Goal: Task Accomplishment & Management: Use online tool/utility

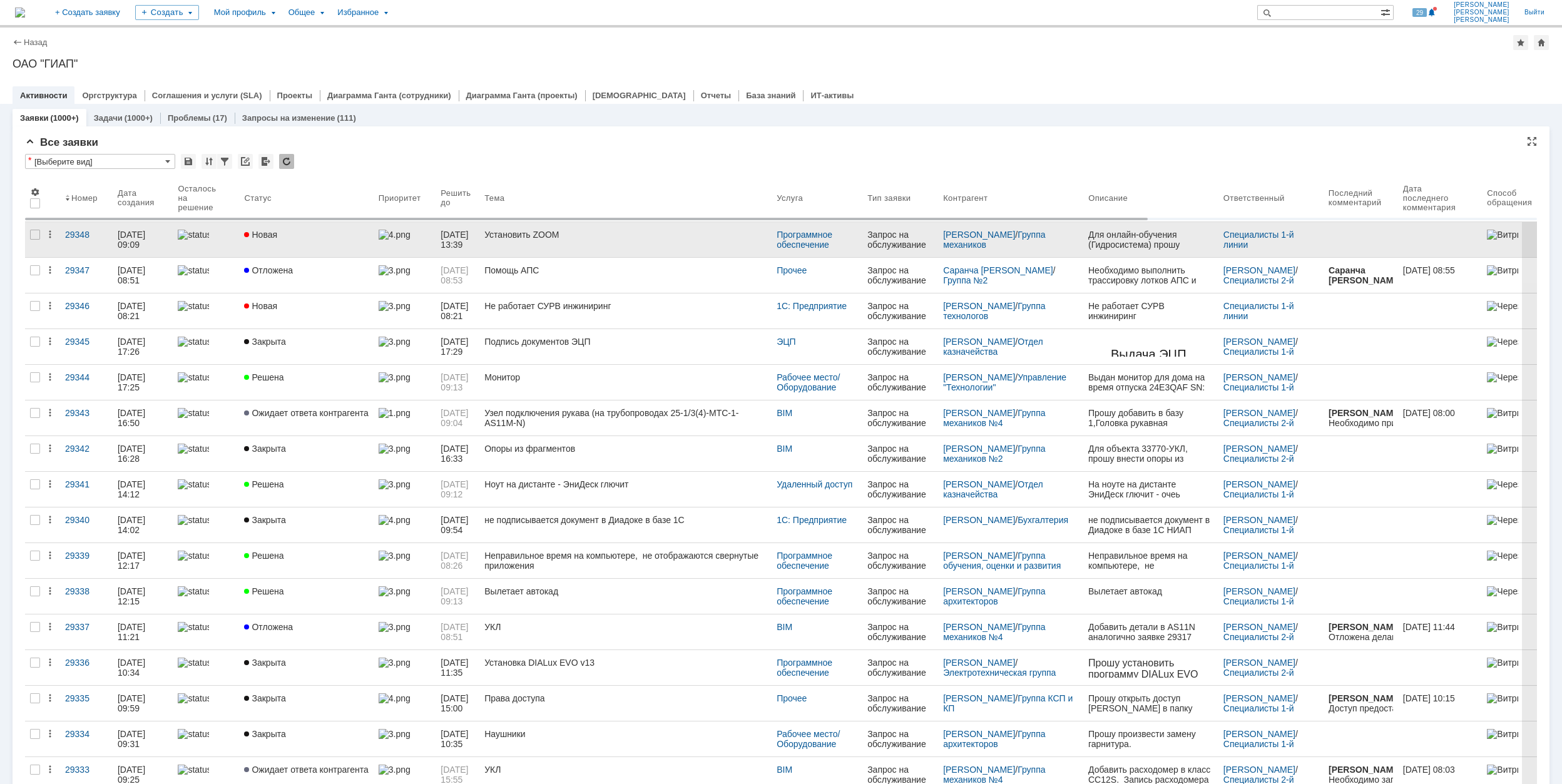
click at [331, 228] on link "Новая" at bounding box center [305, 239] width 134 height 35
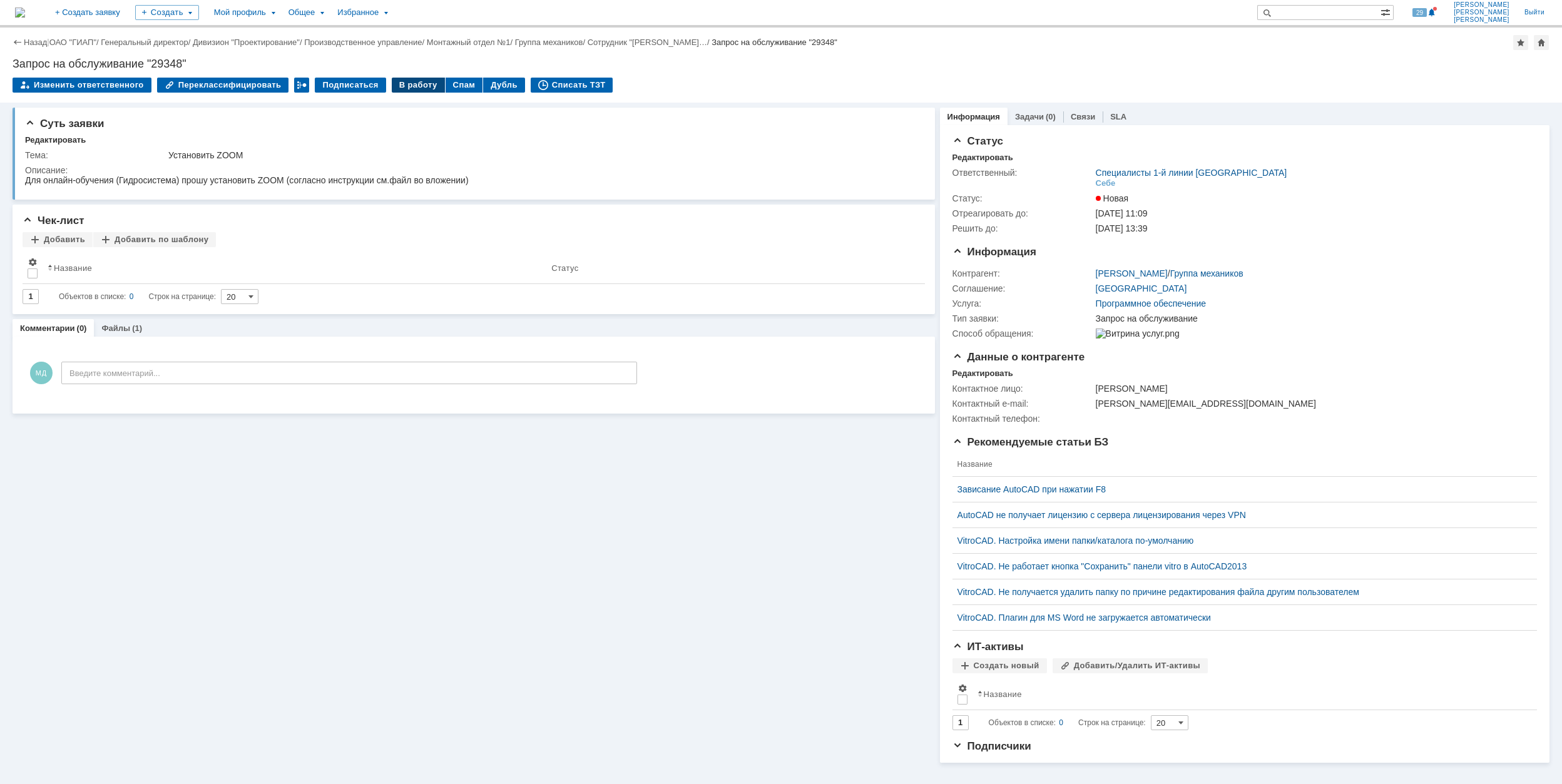
click at [406, 86] on div "В работу" at bounding box center [418, 86] width 53 height 15
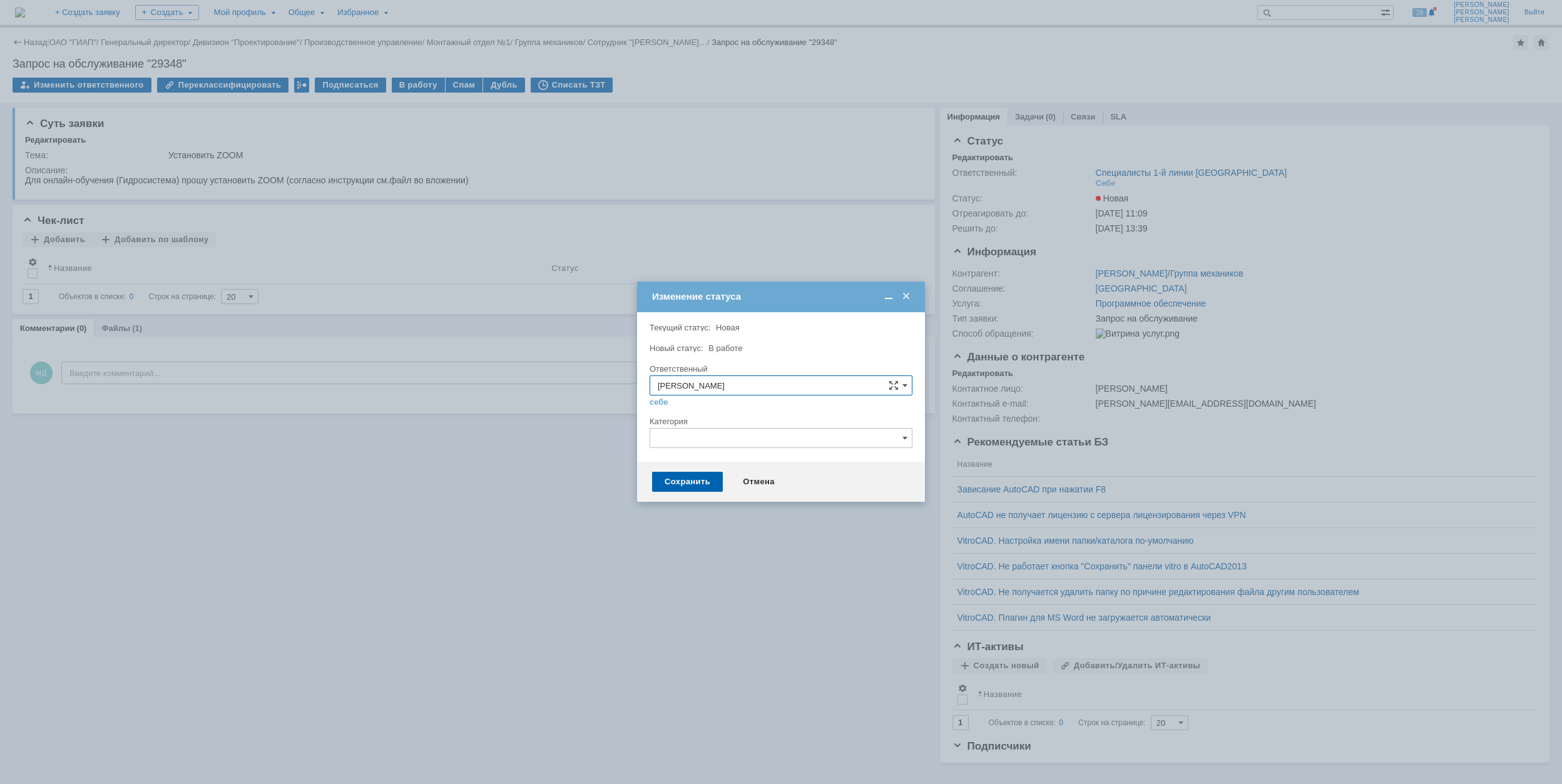
click at [732, 434] on input "text" at bounding box center [781, 437] width 262 height 20
click at [821, 308] on td "Изменение статуса" at bounding box center [781, 296] width 288 height 30
click at [696, 483] on div "Сохранить" at bounding box center [687, 481] width 70 height 20
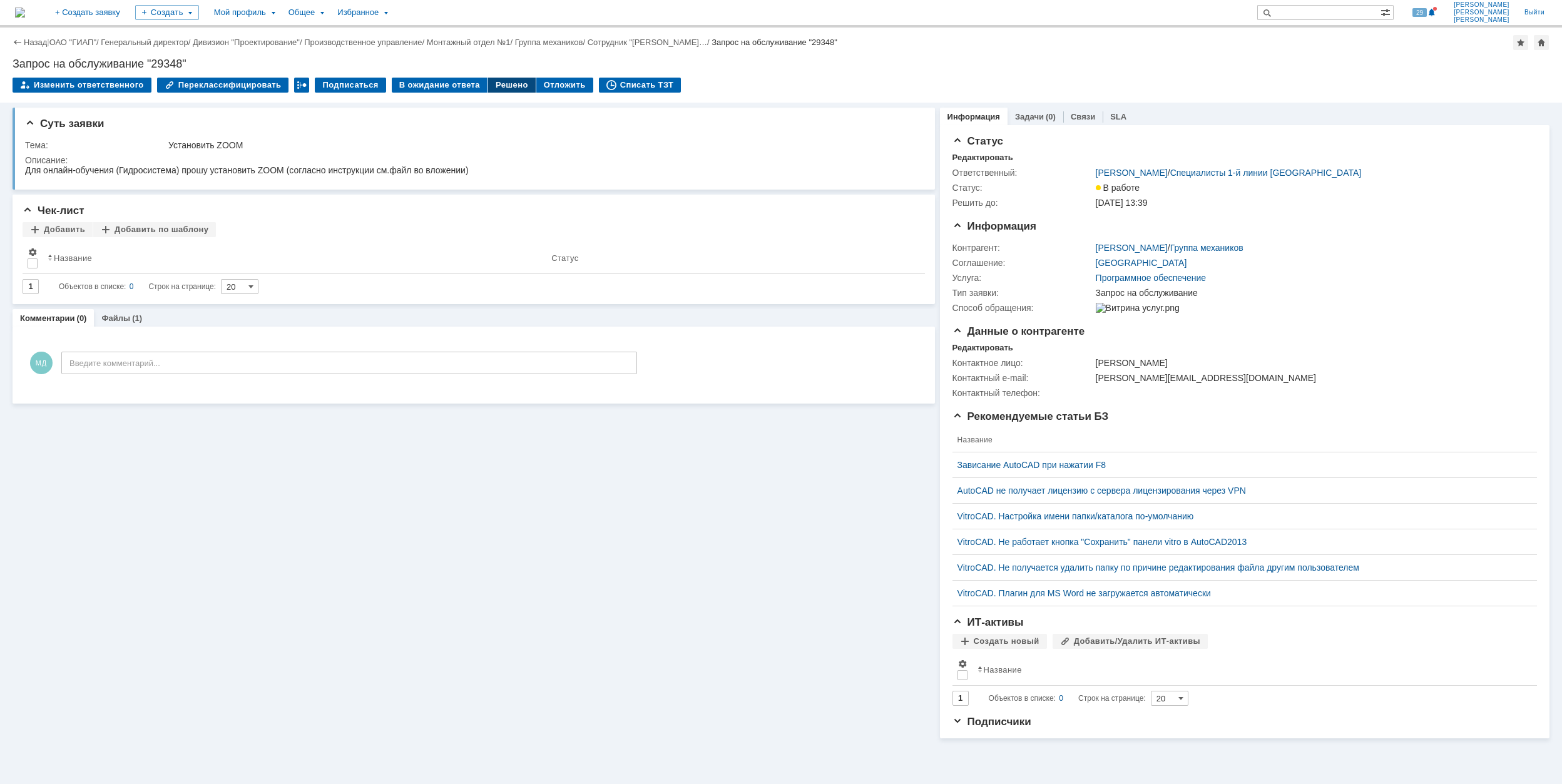
click at [499, 83] on div "Решено" at bounding box center [511, 86] width 48 height 15
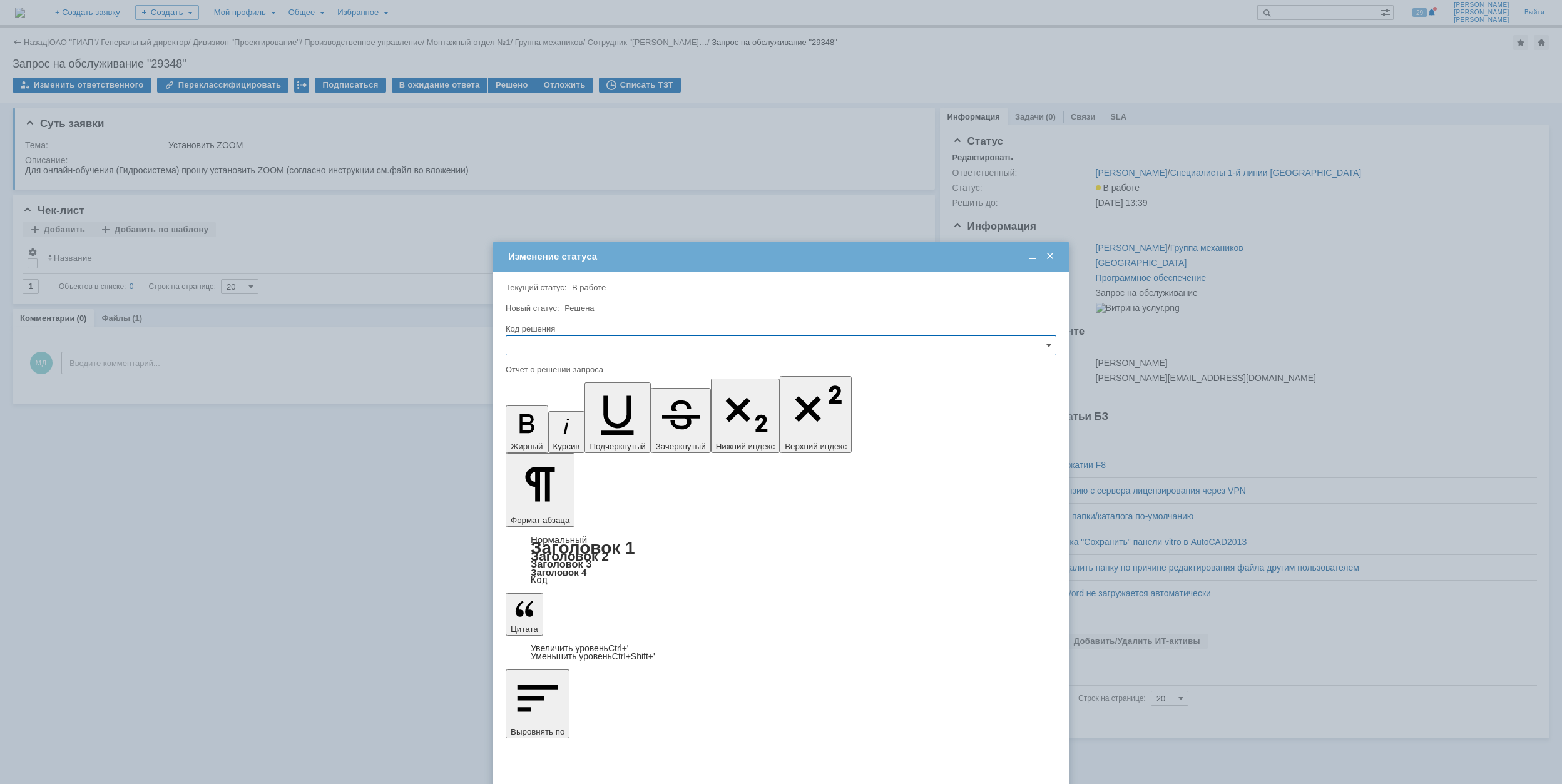
click at [703, 349] on input "text" at bounding box center [781, 345] width 550 height 20
click at [573, 430] on span "Решено" at bounding box center [781, 430] width 534 height 10
type input "Решено"
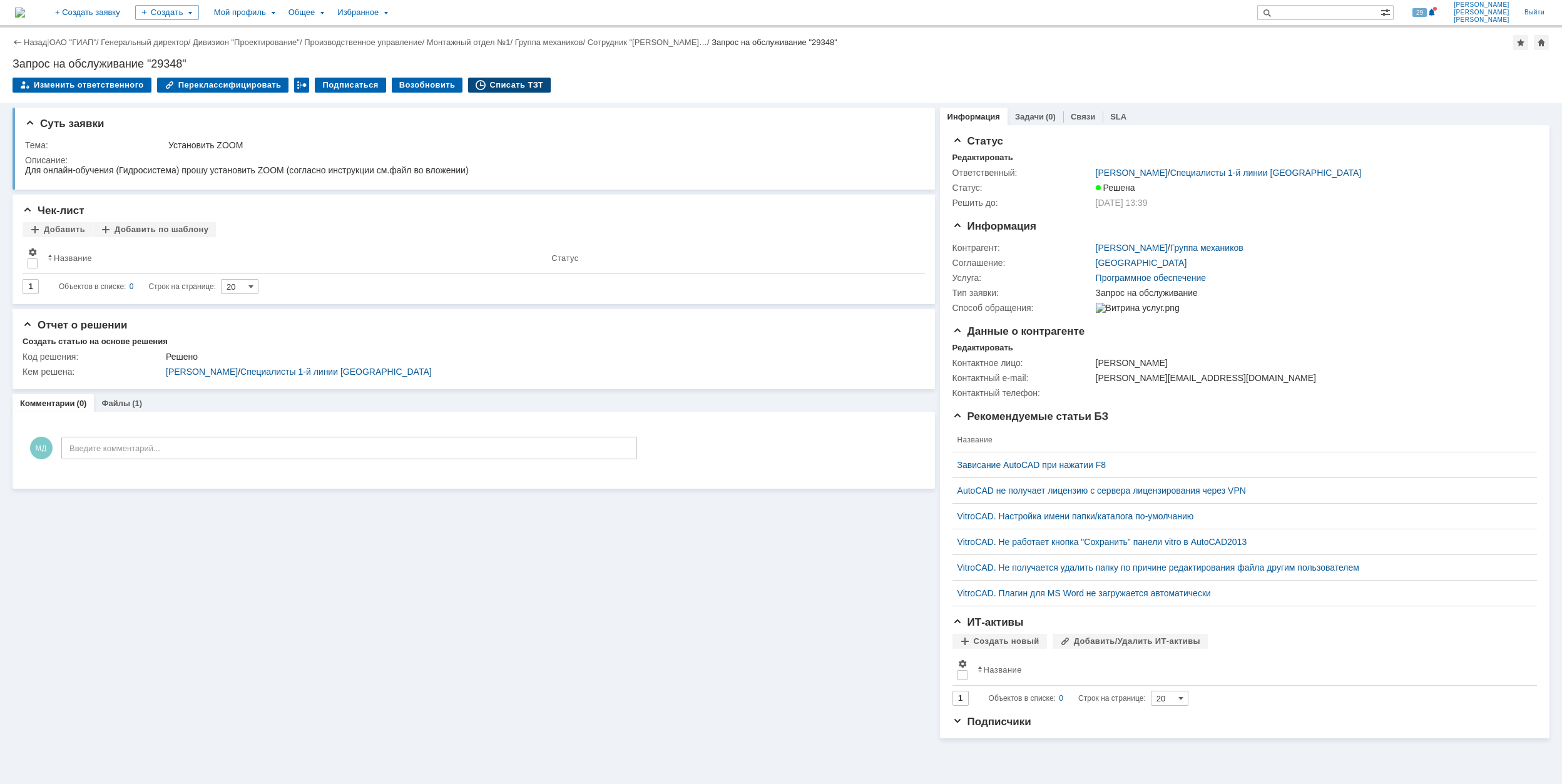
click at [479, 79] on div "Списать ТЗТ" at bounding box center [509, 86] width 83 height 15
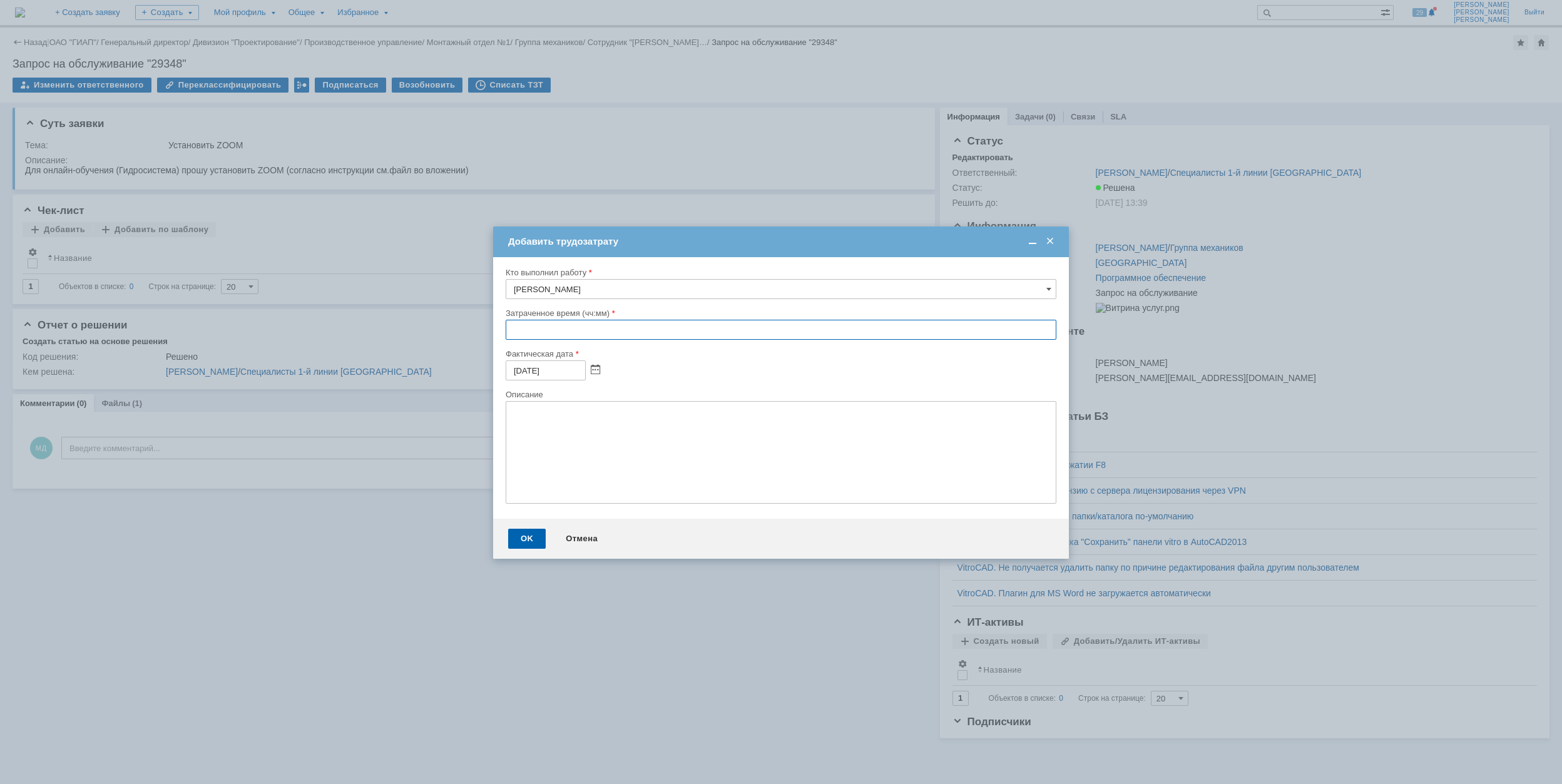
click at [506, 333] on input "text" at bounding box center [781, 329] width 550 height 20
type input "00:30"
click at [535, 534] on div "OK" at bounding box center [526, 538] width 37 height 20
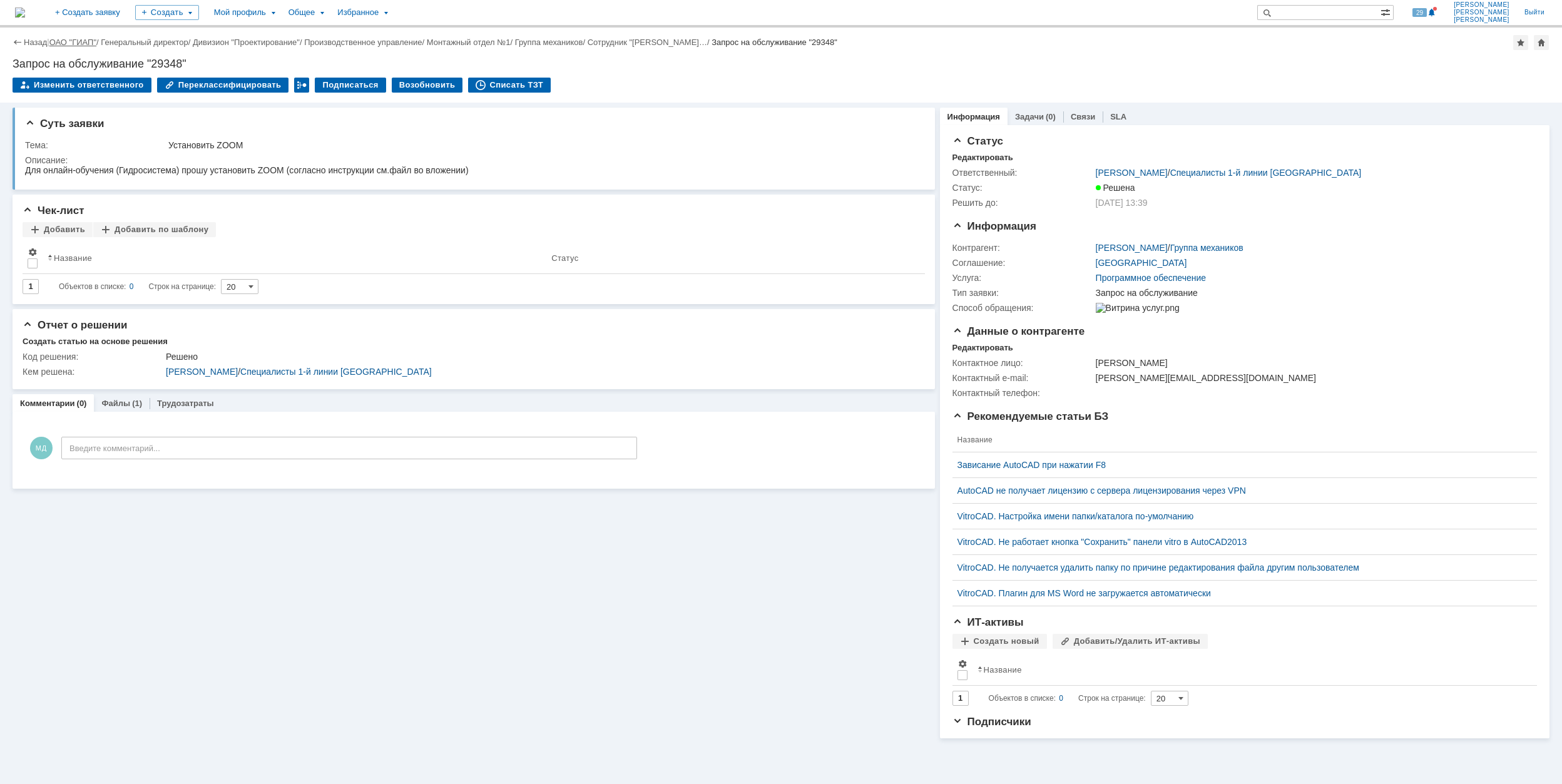
click at [81, 45] on link "ОАО "ГИАП"" at bounding box center [72, 42] width 47 height 10
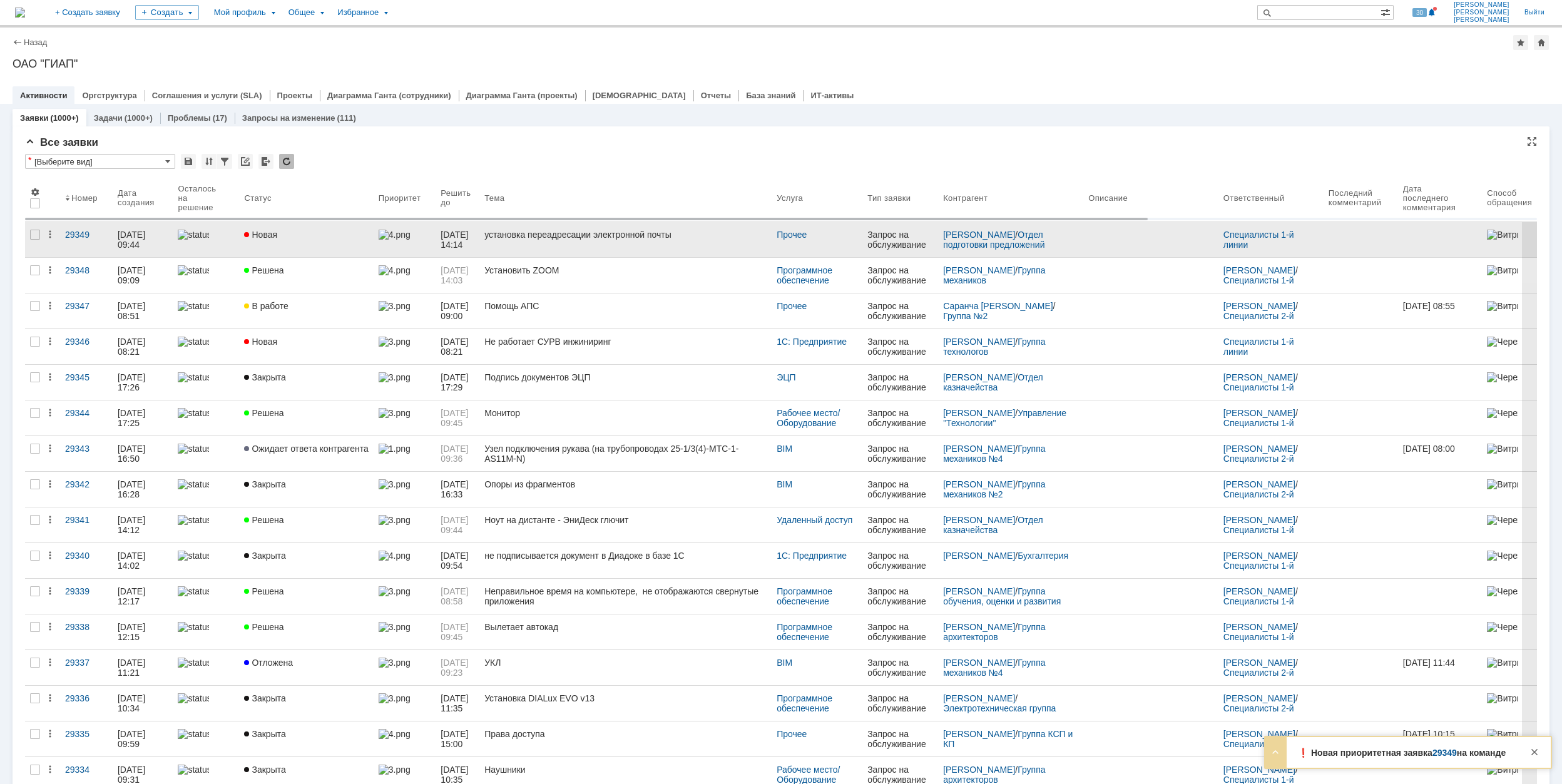
click at [301, 237] on div "Новая" at bounding box center [306, 235] width 124 height 10
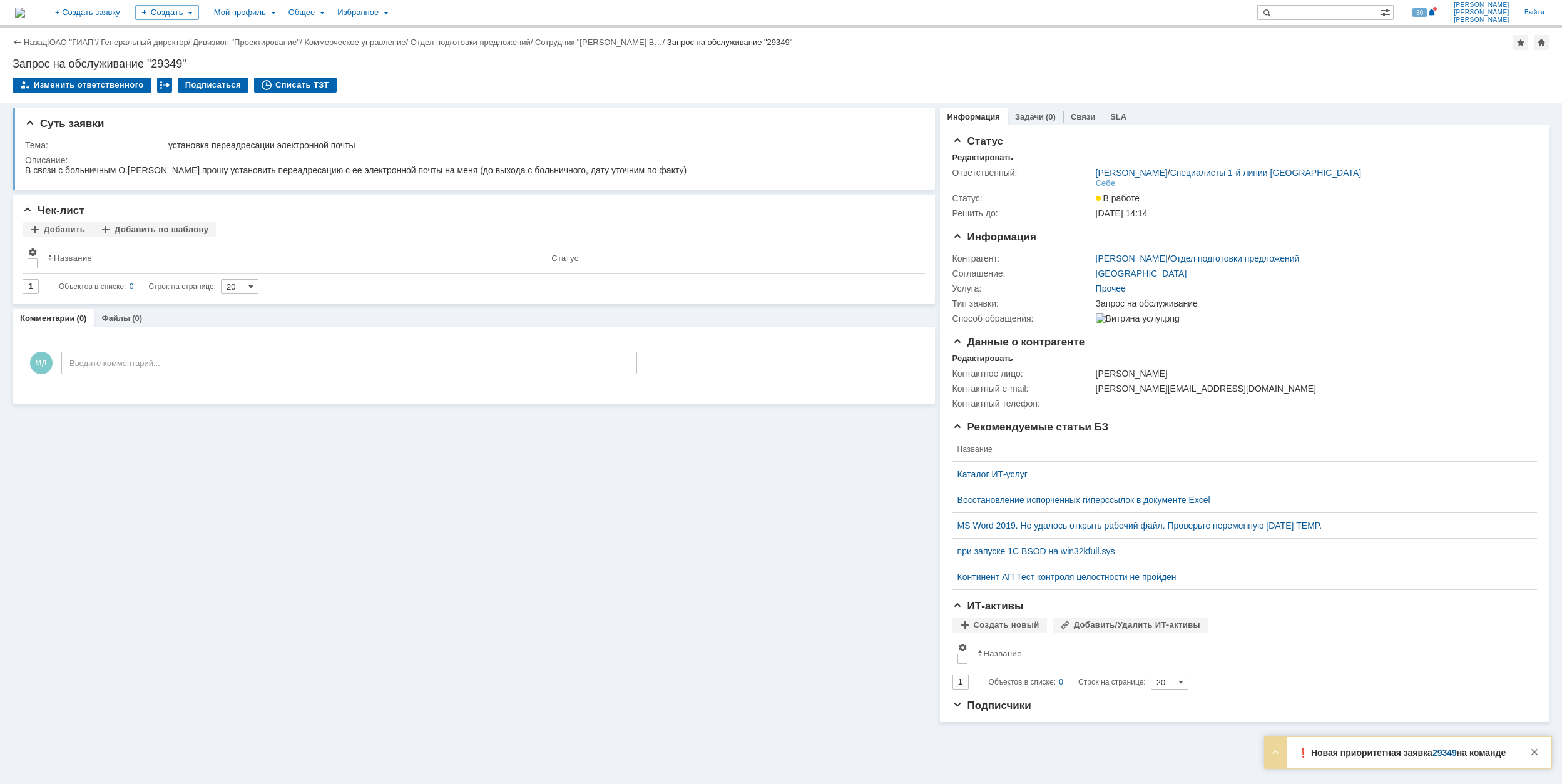
click at [80, 36] on div "Назад | ОАО "ГИАП" / Генеральный директор / Дивизион "Проектирование" / Коммерч…" at bounding box center [781, 43] width 1537 height 15
click at [74, 40] on link "ОАО "ГИАП"" at bounding box center [72, 42] width 47 height 10
